Goal: Task Accomplishment & Management: Manage account settings

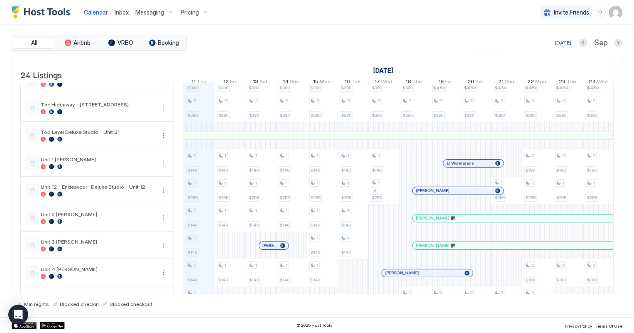
scroll to position [377, 0]
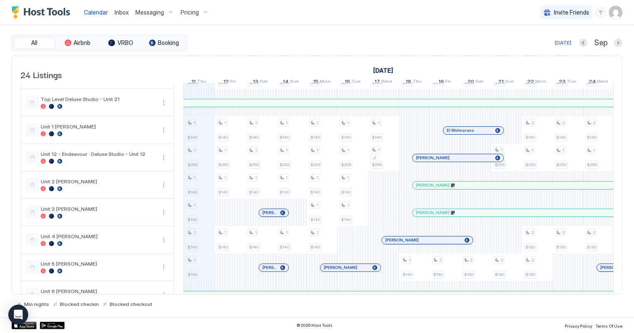
click at [120, 12] on span "Inbox" at bounding box center [122, 12] width 14 height 7
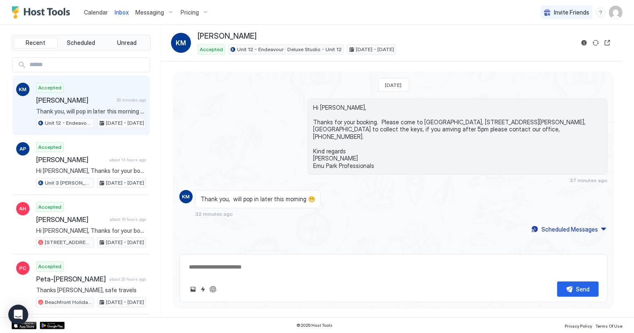
click at [95, 12] on span "Calendar" at bounding box center [96, 12] width 24 height 7
